Goal: Check status

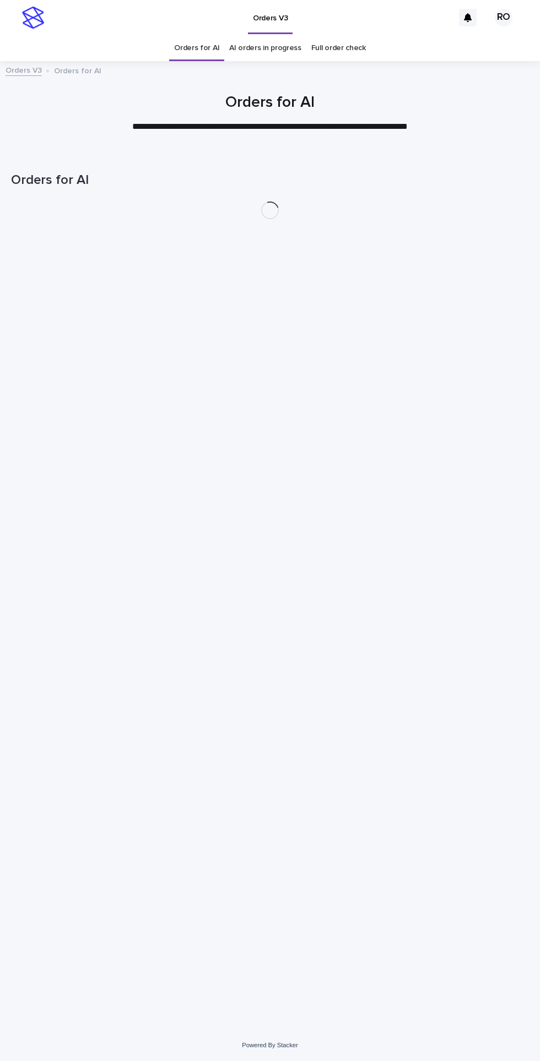
scroll to position [35, 0]
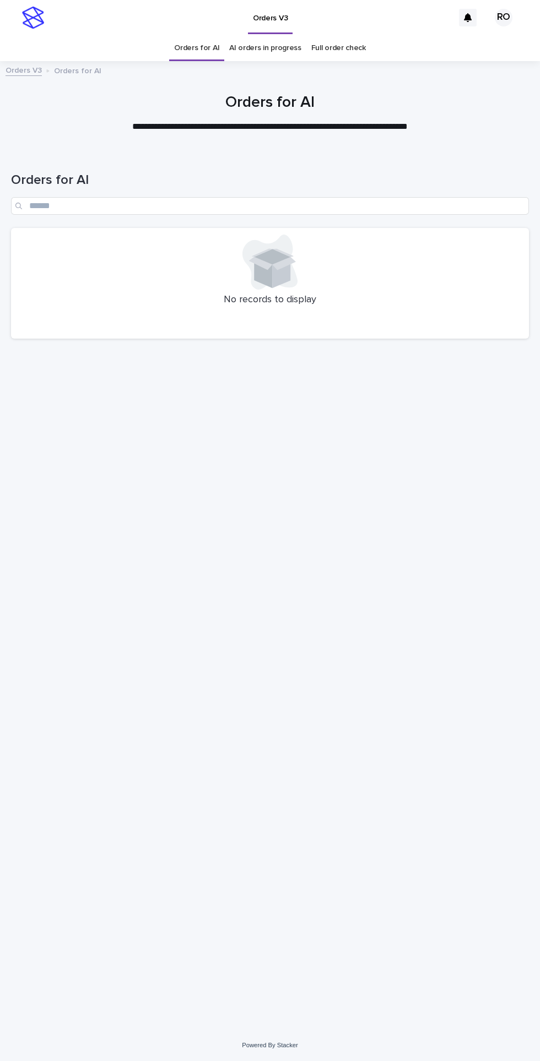
click at [269, 35] on link "AI orders in progress" at bounding box center [265, 48] width 72 height 26
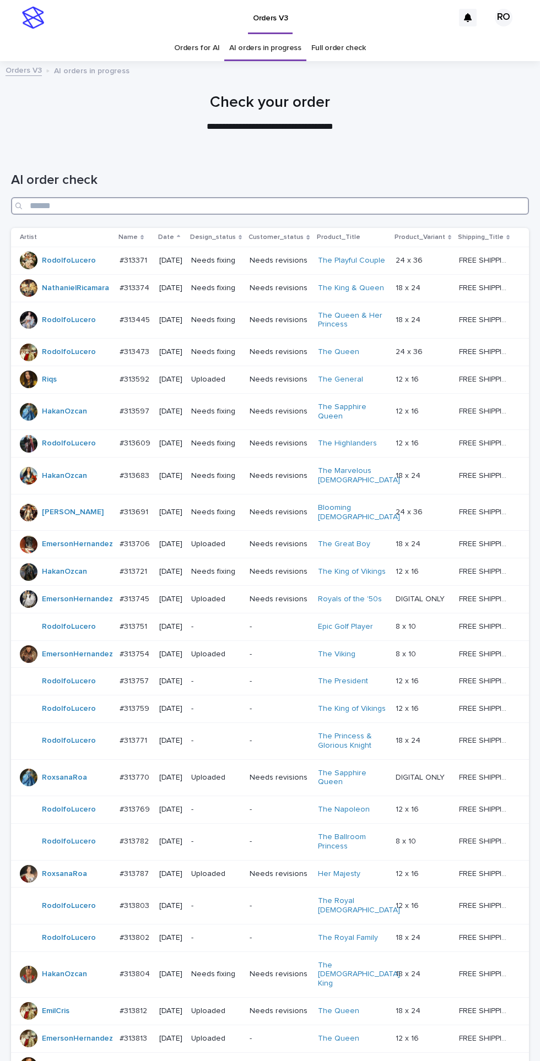
click at [352, 197] on input "Search" at bounding box center [270, 206] width 518 height 18
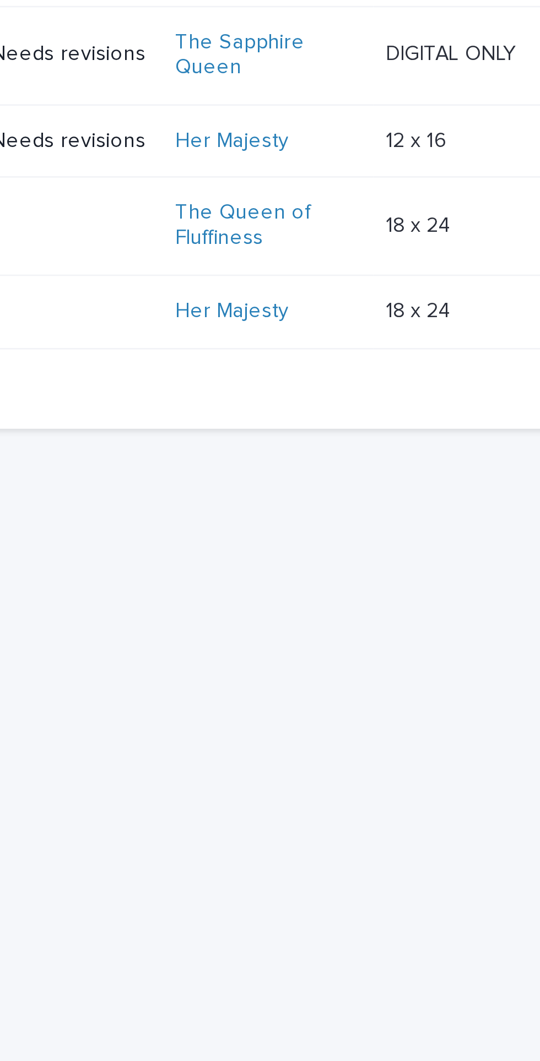
type input "*****"
